Goal: Task Accomplishment & Management: Use online tool/utility

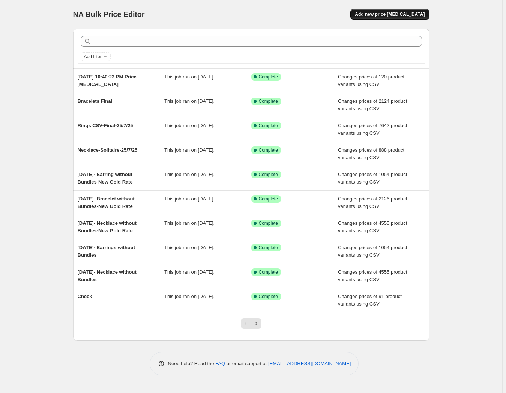
click at [379, 15] on span "Add new price change job" at bounding box center [390, 14] width 70 height 6
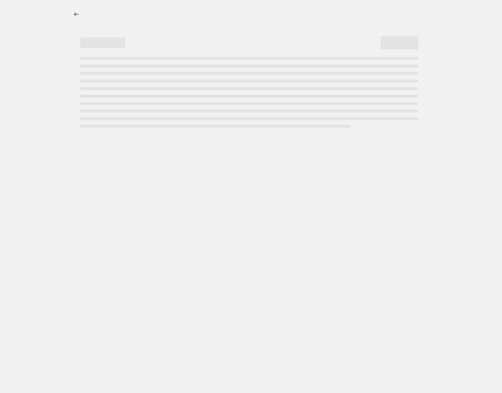
select select "percentage"
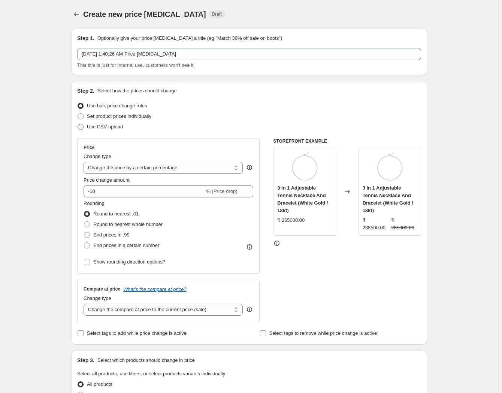
click at [109, 123] on span "Use CSV upload" at bounding box center [105, 126] width 36 height 7
click at [78, 124] on input "Use CSV upload" at bounding box center [78, 124] width 0 height 0
radio input "true"
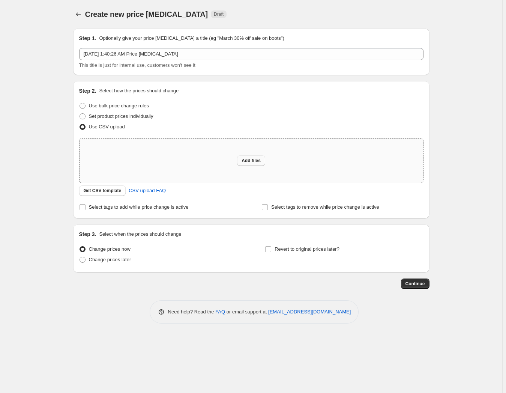
click at [245, 163] on span "Add files" at bounding box center [250, 160] width 19 height 6
type input "C:\fakepath\Untitled spreadsheet - Sheet1.csv"
click at [248, 160] on span "Add files" at bounding box center [250, 160] width 19 height 6
type input "C:\fakepath\Untitled spreadsheet - Sheet1.csv"
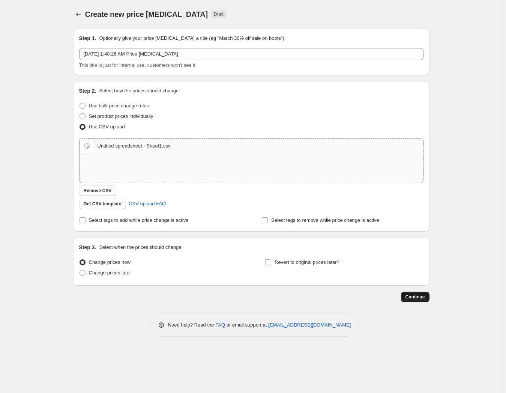
click at [420, 295] on span "Continue" at bounding box center [414, 297] width 19 height 6
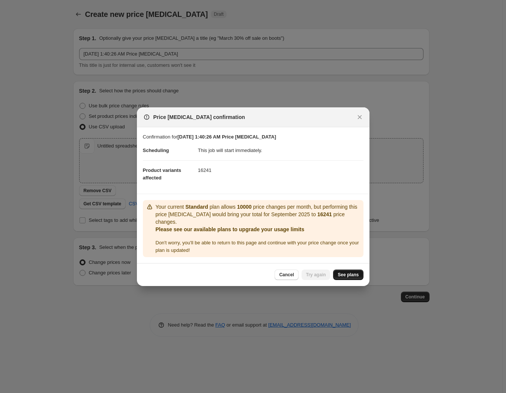
click at [352, 271] on span "See plans" at bounding box center [347, 274] width 21 height 6
click at [353, 271] on span "See plans" at bounding box center [347, 274] width 21 height 6
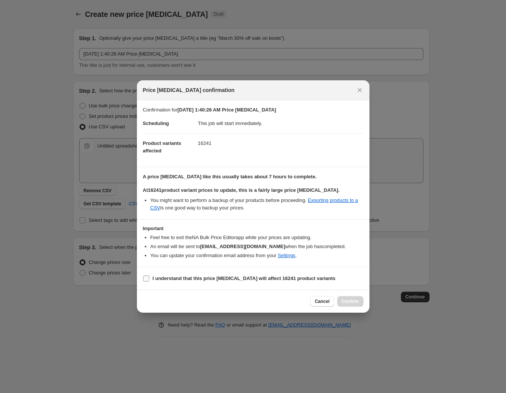
click at [195, 277] on b "I understand that this price change job will affect 16241 product variants" at bounding box center [244, 278] width 183 height 6
click at [149, 277] on input "I understand that this price change job will affect 16241 product variants" at bounding box center [146, 278] width 6 height 6
checkbox input "true"
click at [349, 303] on span "Confirm" at bounding box center [350, 301] width 17 height 6
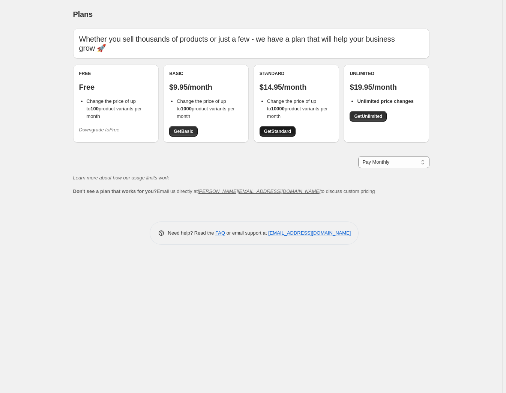
click at [273, 130] on span "Get Standard" at bounding box center [277, 131] width 27 height 6
click at [363, 113] on link "Get Unlimited" at bounding box center [367, 116] width 37 height 10
